Goal: Complete application form: Complete application form

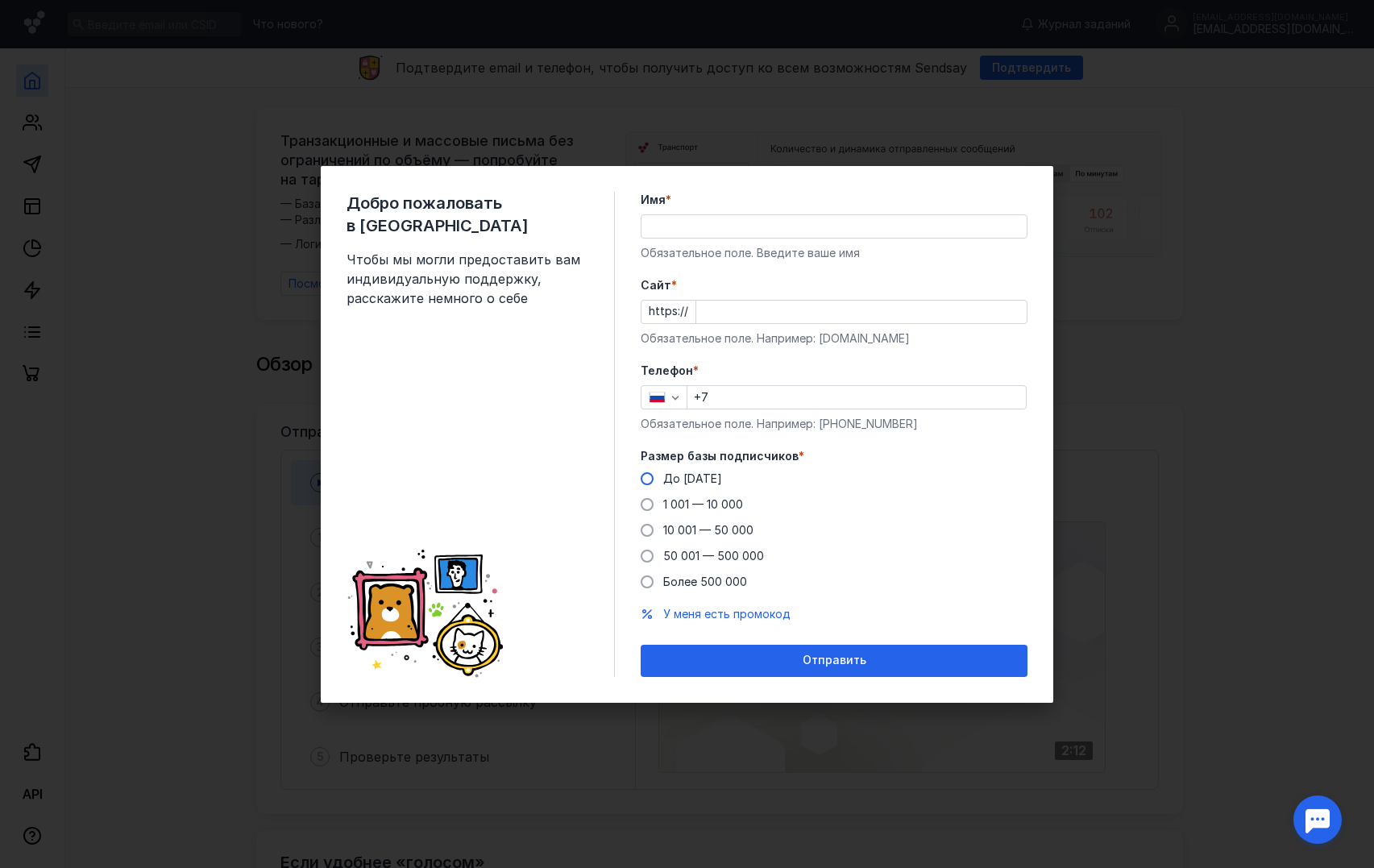
click at [700, 484] on span "До [DATE]" at bounding box center [693, 478] width 59 height 14
click at [0, 0] on input "До [DATE]" at bounding box center [0, 0] width 0 height 0
click at [754, 401] on input "+7" at bounding box center [856, 397] width 339 height 23
type input "[PHONE_NUMBER]"
type input "[PERSON_NAME]"
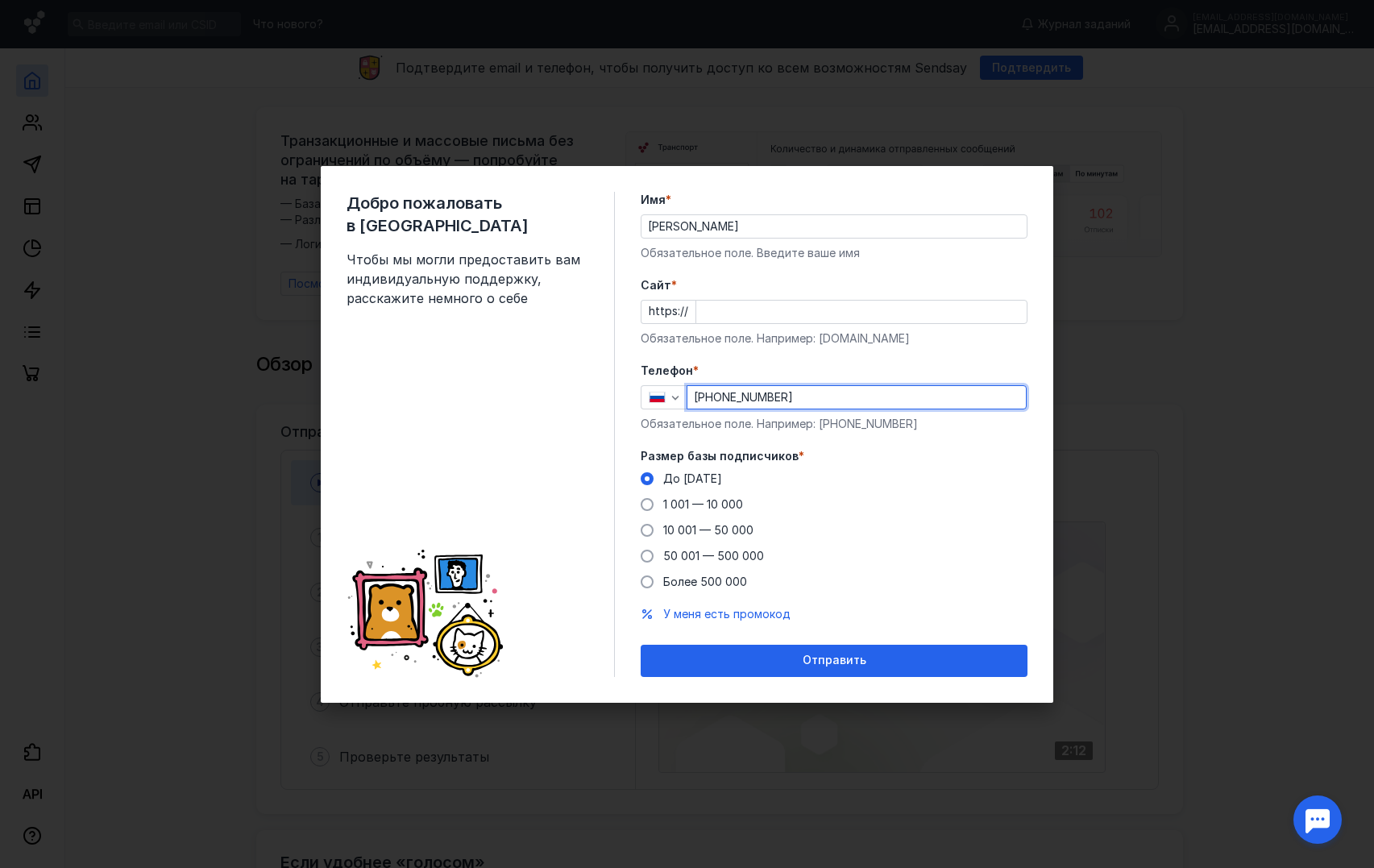
click at [719, 313] on input "Cайт *" at bounding box center [862, 312] width 330 height 23
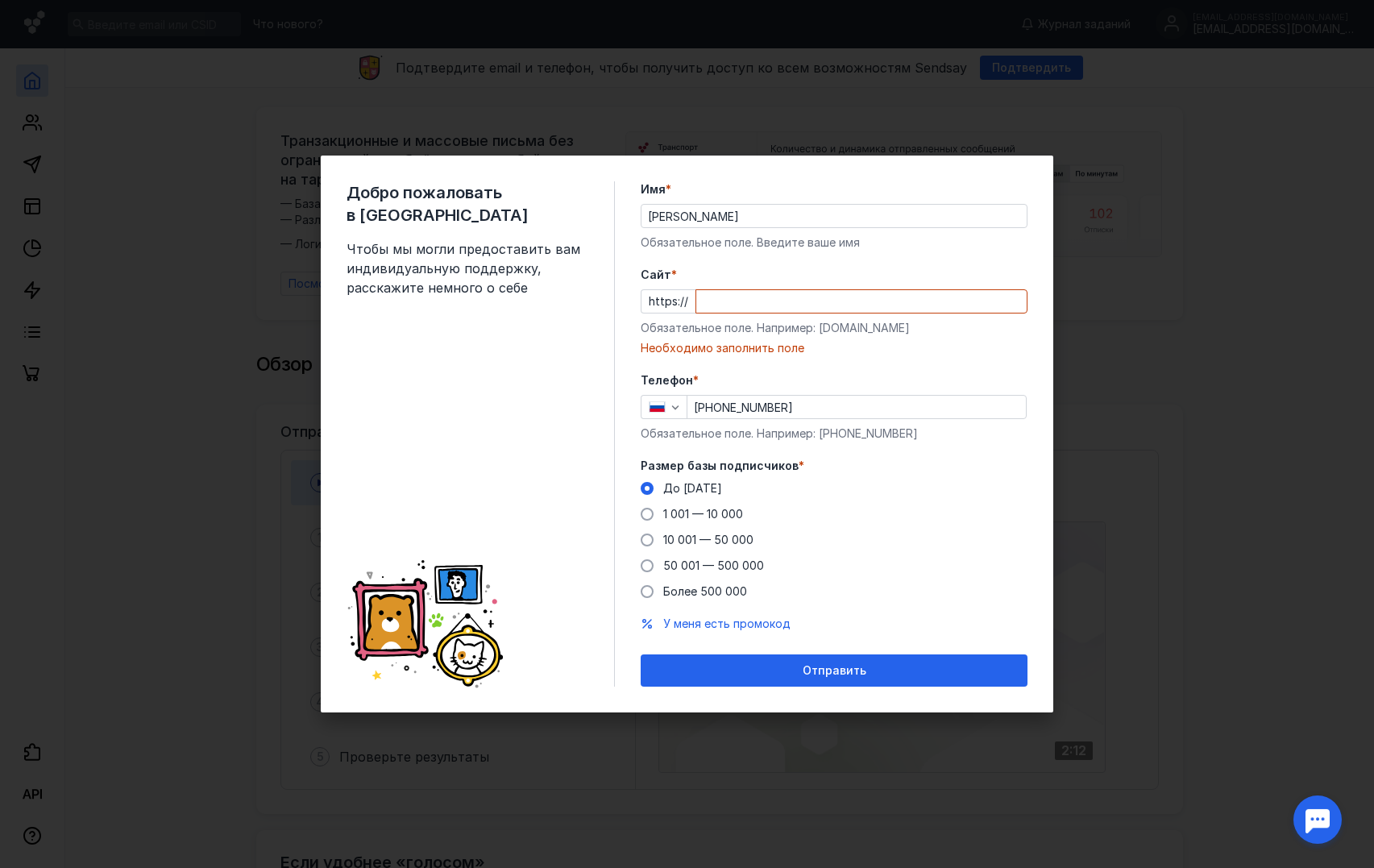
click at [890, 337] on div "Cайт * https:// Обязательное поле. Например: [DOMAIN_NAME] Необходимо заполнить…" at bounding box center [834, 311] width 387 height 90
click at [725, 223] on input "[PERSON_NAME]" at bounding box center [834, 216] width 385 height 23
click at [965, 450] on form "Имя * [PERSON_NAME] Обязательное поле. Введите ваше имя [PERSON_NAME] * https:/…" at bounding box center [834, 433] width 387 height 505
click at [1058, 408] on div "Добро пожаловать в Sendsay Чтобы мы могли предоставить вам индивидуальную подде…" at bounding box center [687, 434] width 1374 height 868
click at [871, 664] on div "Отправить" at bounding box center [834, 671] width 371 height 14
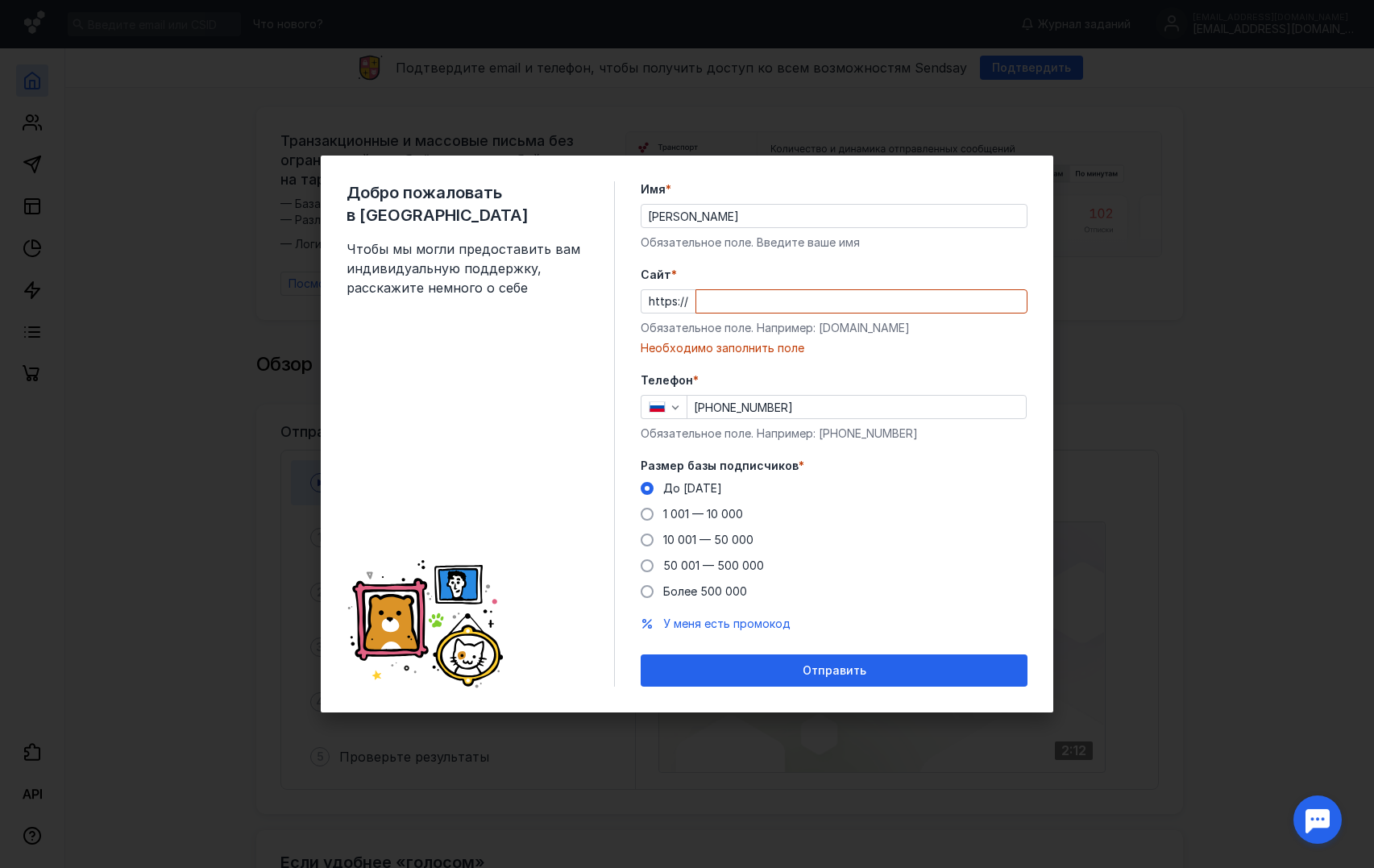
click at [312, 62] on div "Добро пожаловать в Sendsay Чтобы мы могли предоставить вам индивидуальную подде…" at bounding box center [687, 434] width 1374 height 868
click at [793, 309] on input "Cайт *" at bounding box center [862, 301] width 330 height 23
drag, startPoint x: 842, startPoint y: 431, endPoint x: 810, endPoint y: 497, distance: 73.3
click at [820, 493] on form "Имя * [PERSON_NAME] Обязательное поле. Введите ваше имя [PERSON_NAME] * https:/…" at bounding box center [834, 433] width 387 height 505
